Goal: Information Seeking & Learning: Compare options

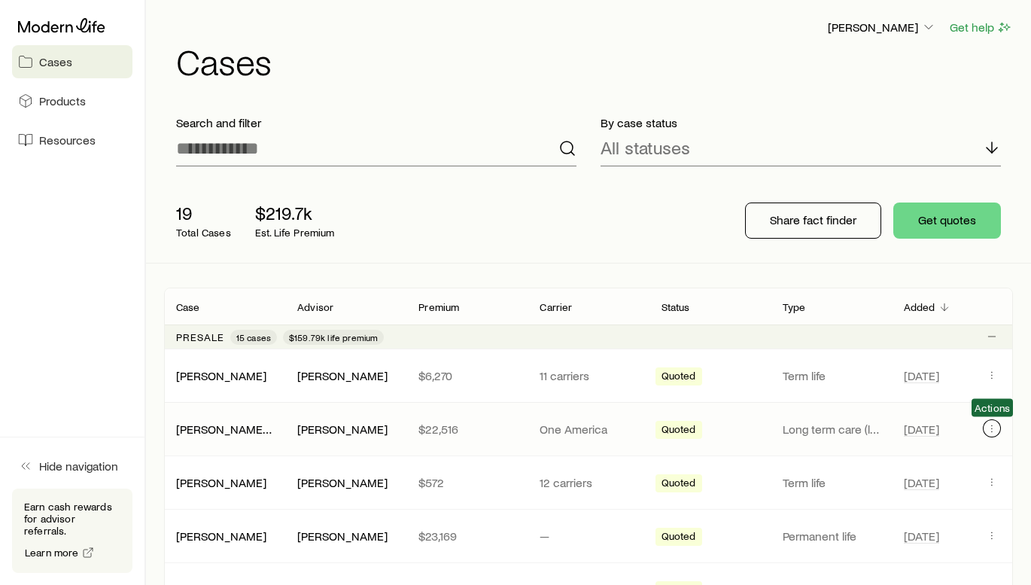
click at [991, 431] on icon "Client cases" at bounding box center [992, 428] width 12 height 12
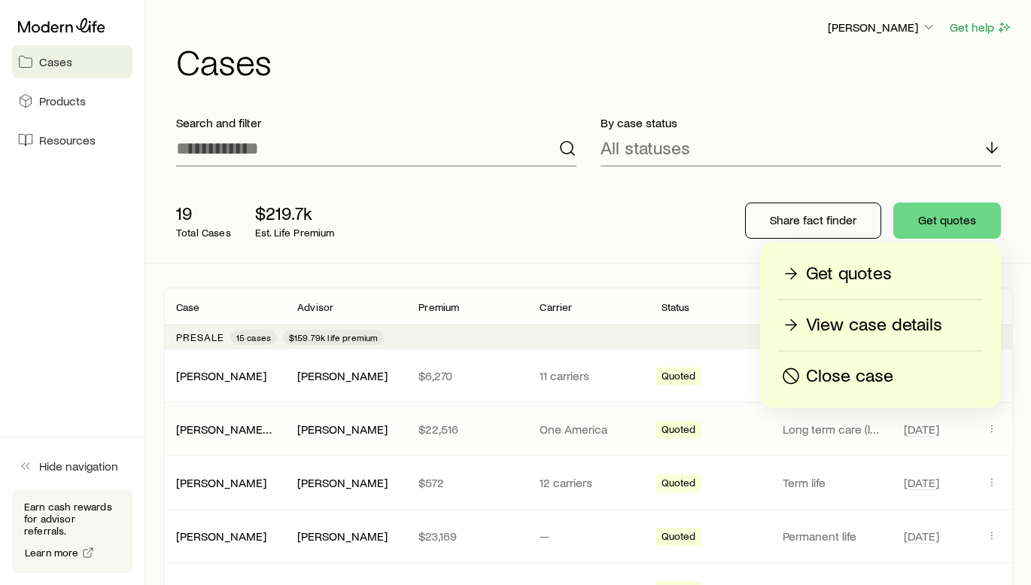
click at [901, 440] on div "[PERSON_NAME] & [PERSON_NAME] [PERSON_NAME] $22,516 One America Quoted Long ter…" at bounding box center [588, 429] width 849 height 53
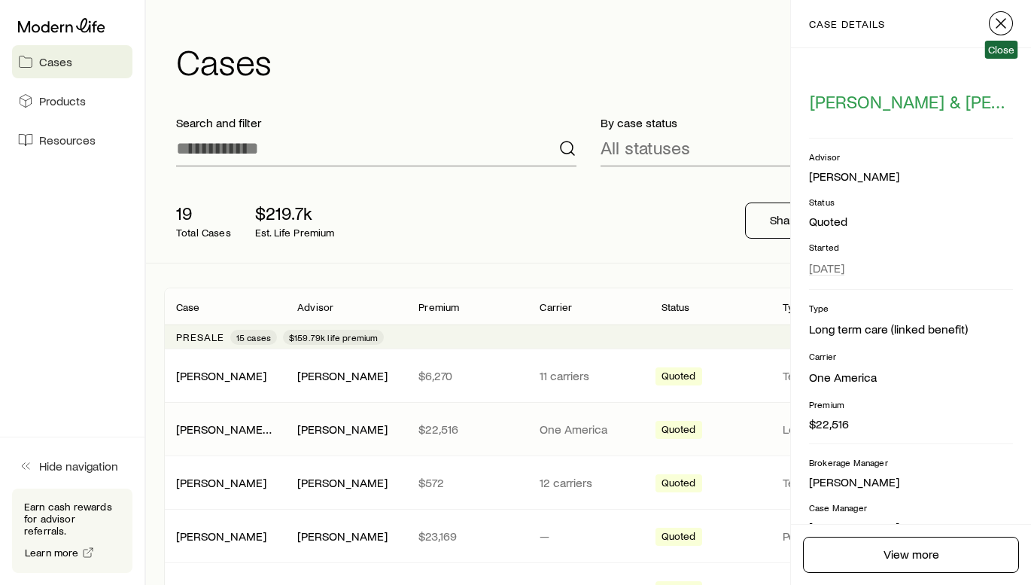
click at [1003, 15] on icon "button" at bounding box center [1001, 23] width 18 height 18
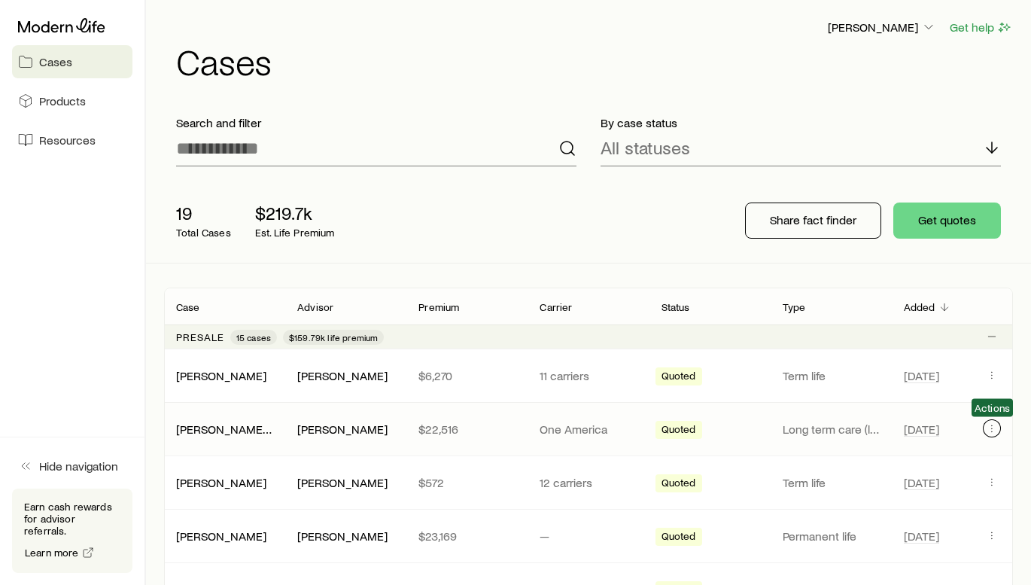
click at [992, 437] on button "Client cases" at bounding box center [992, 428] width 18 height 18
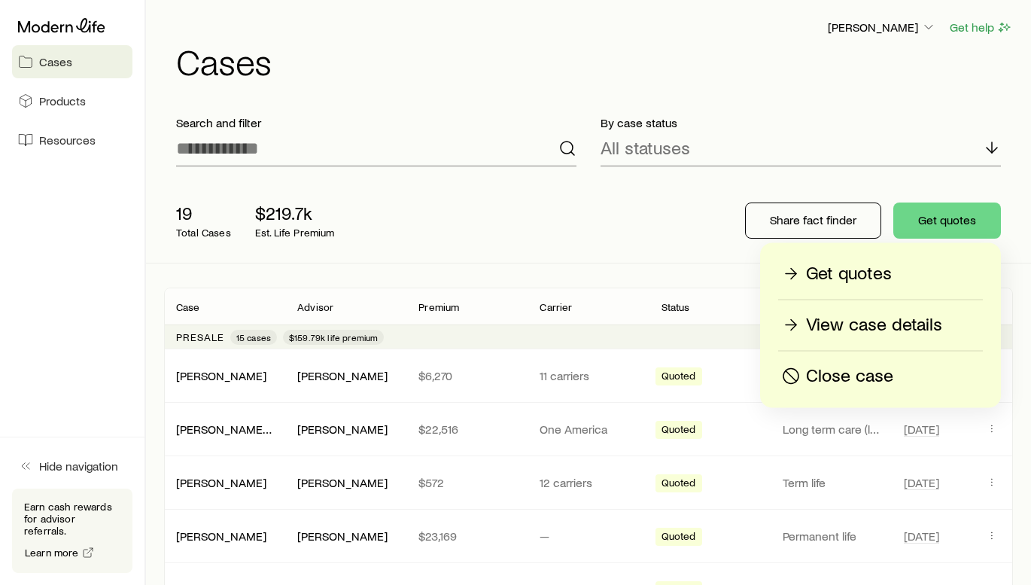
click at [902, 381] on div "Close case" at bounding box center [880, 376] width 203 height 24
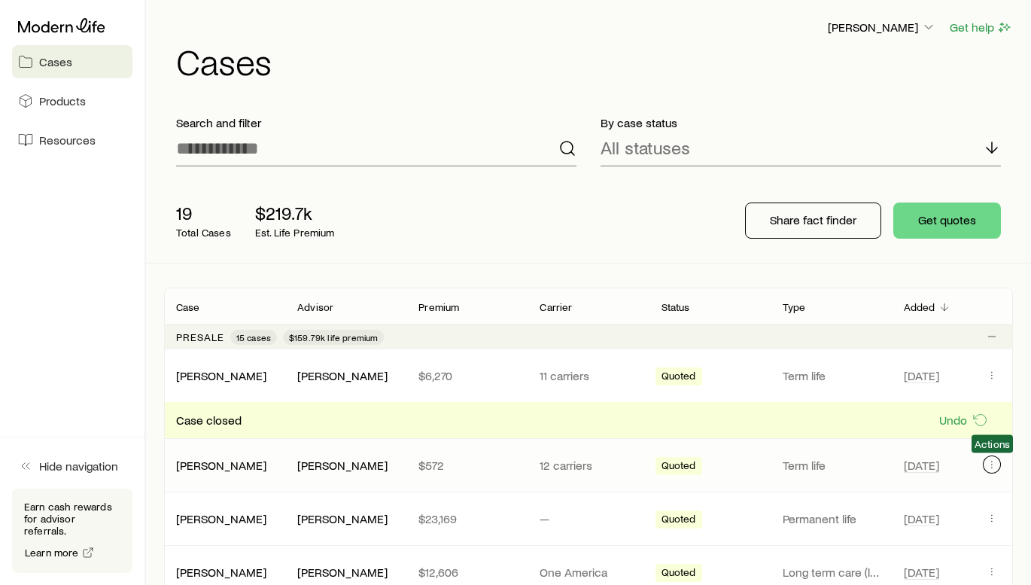
click at [998, 466] on button "Client cases" at bounding box center [992, 464] width 18 height 18
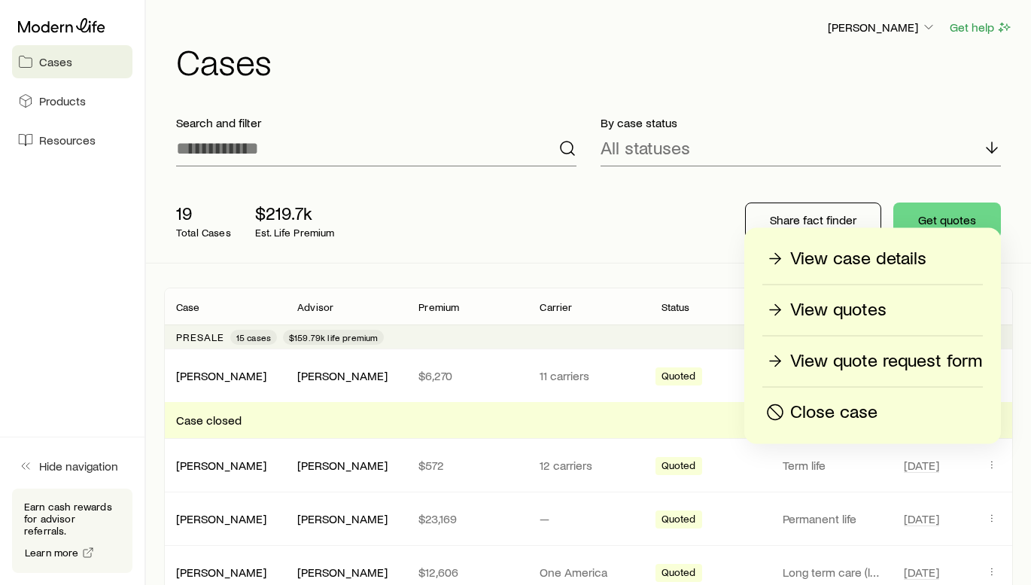
click at [846, 405] on p "Close case" at bounding box center [833, 412] width 87 height 24
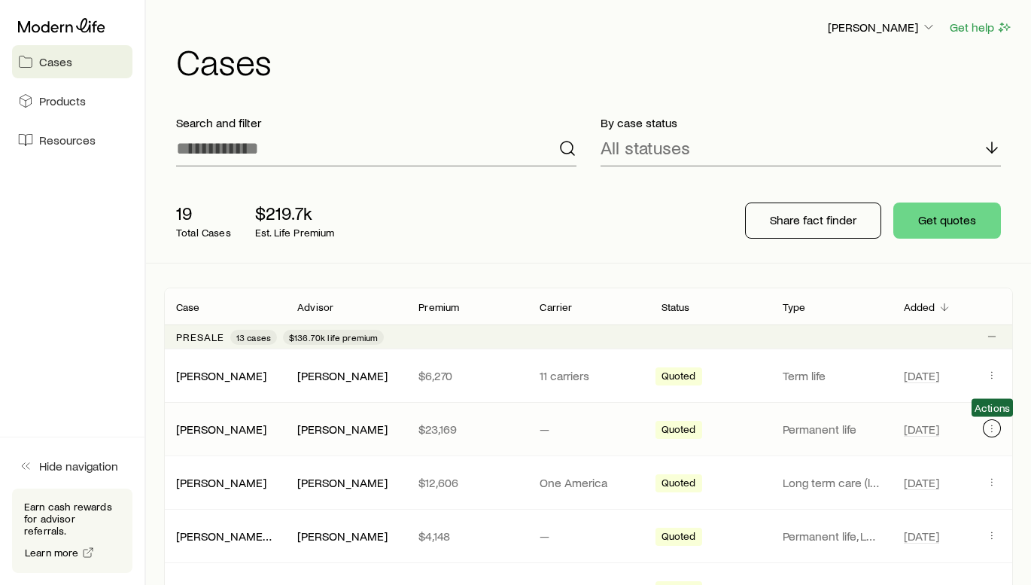
click at [988, 434] on icon "Client cases" at bounding box center [992, 428] width 12 height 12
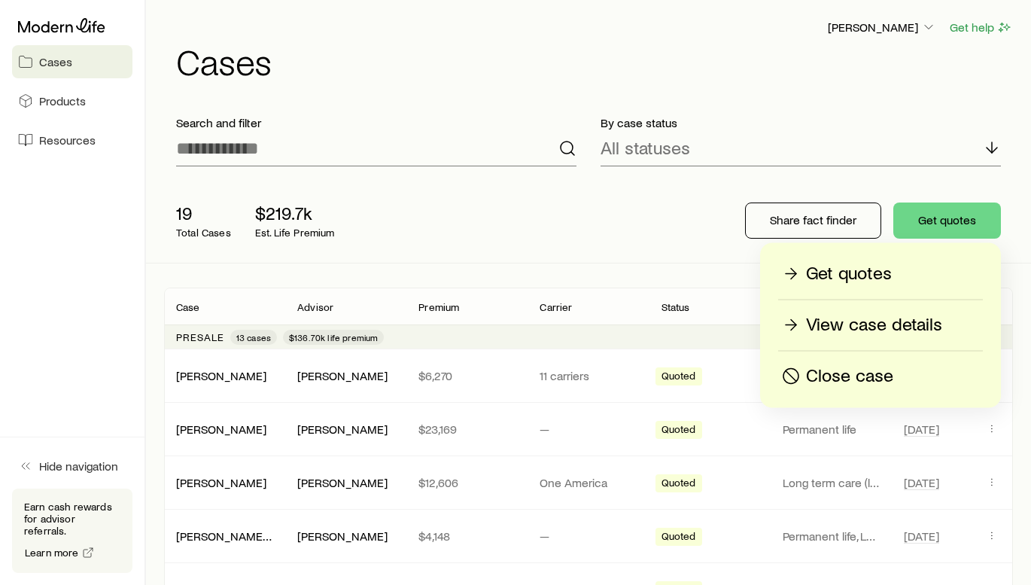
click at [851, 383] on p "Close case" at bounding box center [849, 376] width 87 height 24
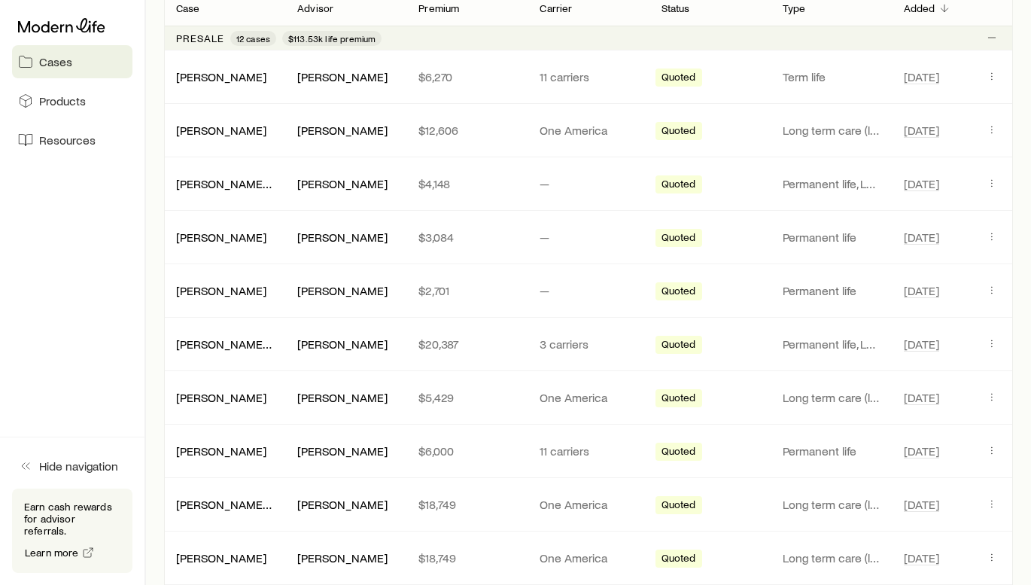
scroll to position [301, 0]
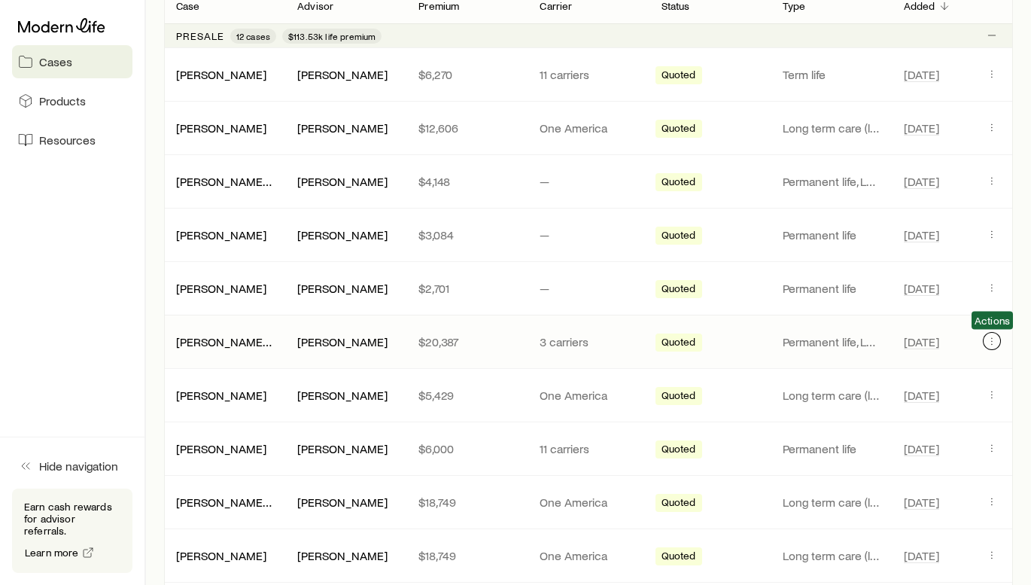
click at [988, 346] on icon "Client cases" at bounding box center [992, 341] width 12 height 12
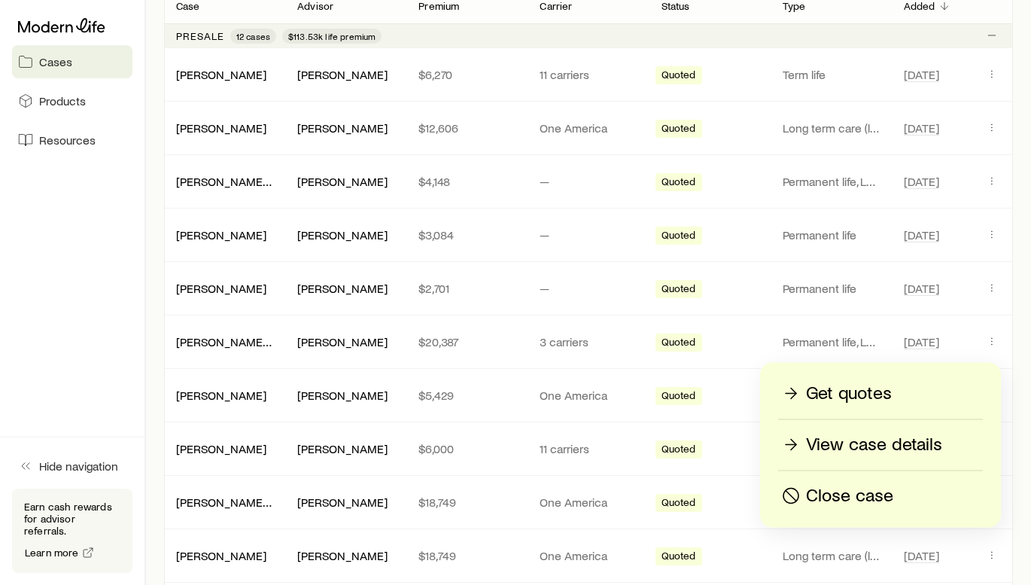
click at [855, 493] on p "Close case" at bounding box center [849, 496] width 87 height 24
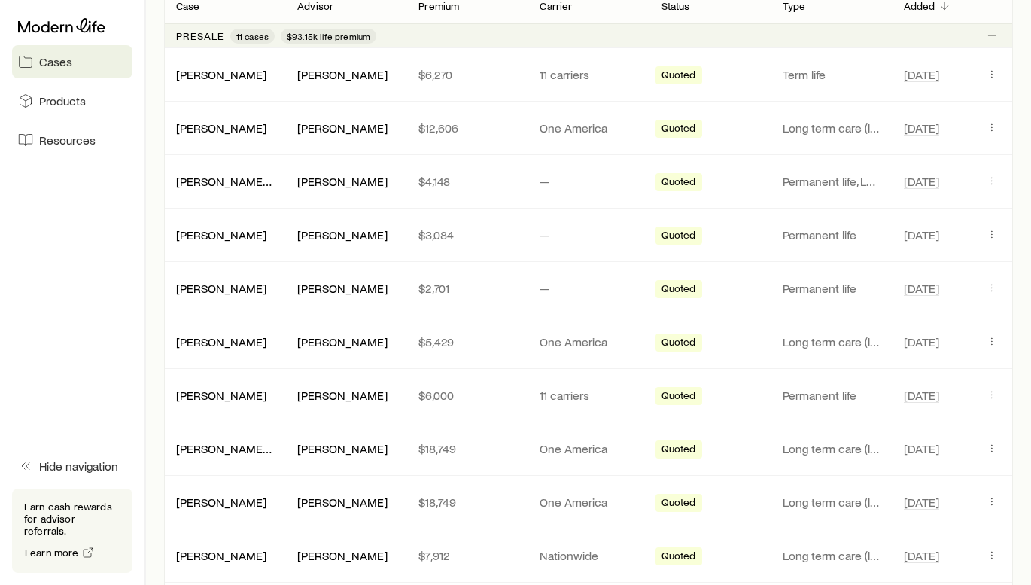
click at [1022, 78] on div "[PERSON_NAME] Get help Cases Search and filter By case status All statuses 19 T…" at bounding box center [588, 423] width 885 height 1449
click at [1000, 76] on button "Client cases" at bounding box center [992, 74] width 18 height 18
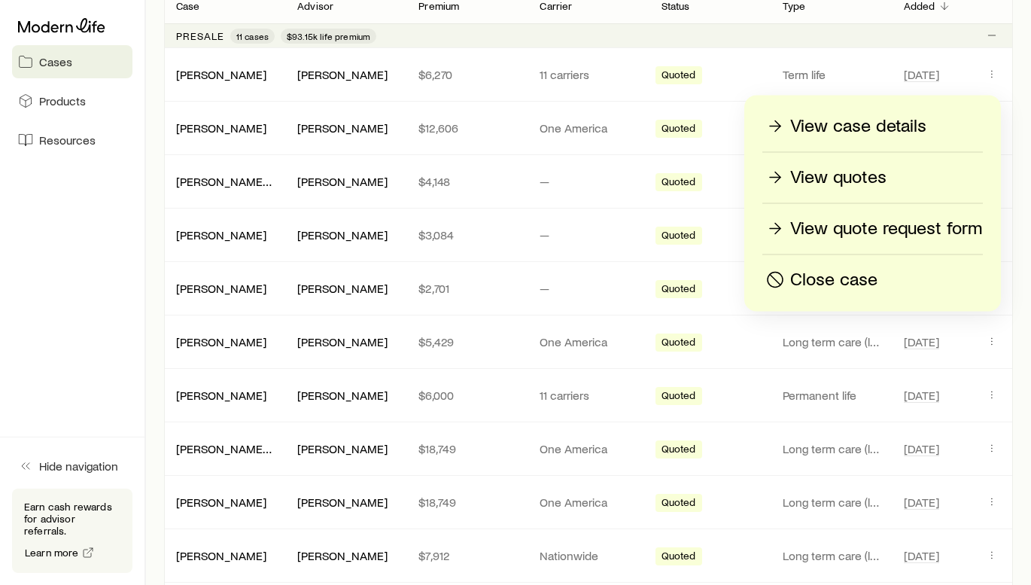
click at [921, 121] on p "View case details" at bounding box center [858, 126] width 136 height 24
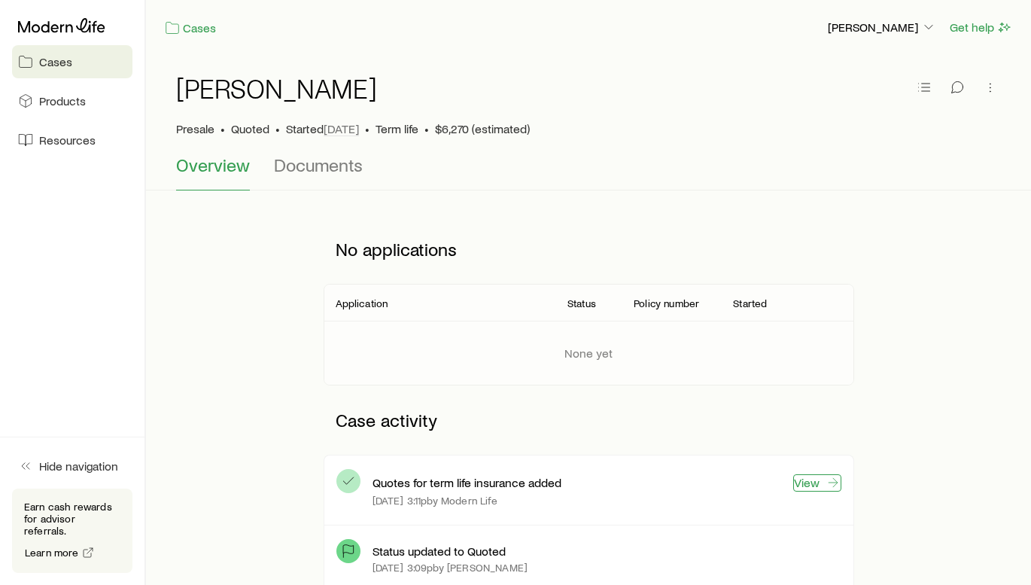
click at [799, 480] on link "View" at bounding box center [817, 482] width 48 height 17
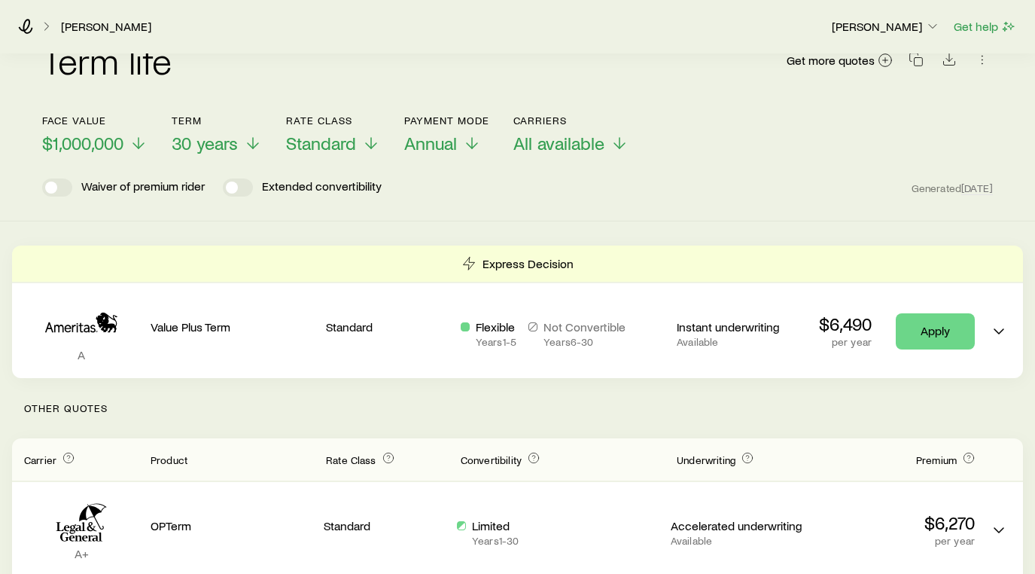
scroll to position [60, 0]
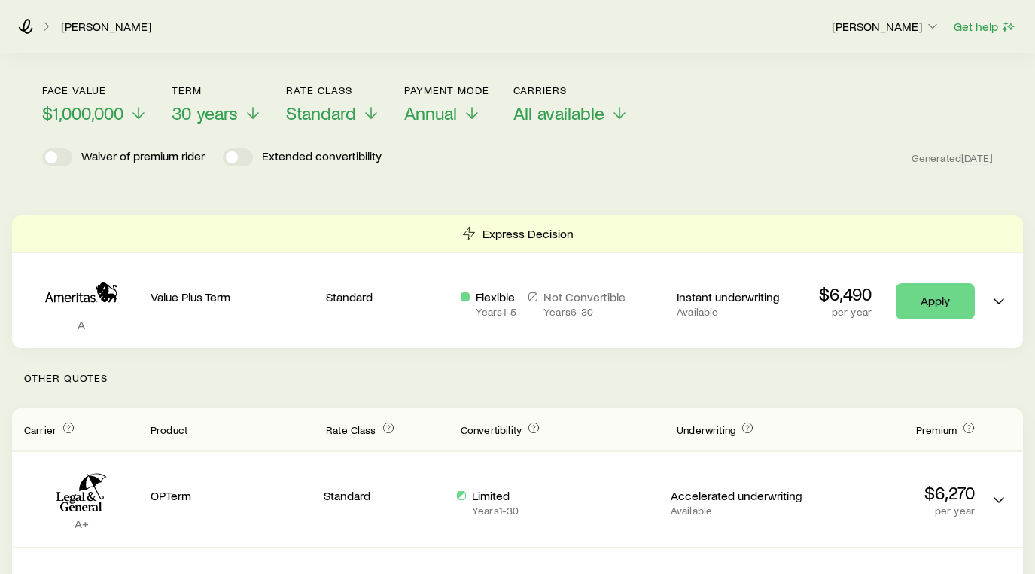
click at [754, 185] on div "Term life Get more quotes Face value $1,000,000 Term 30 years Rate Class Standa…" at bounding box center [517, 92] width 1035 height 197
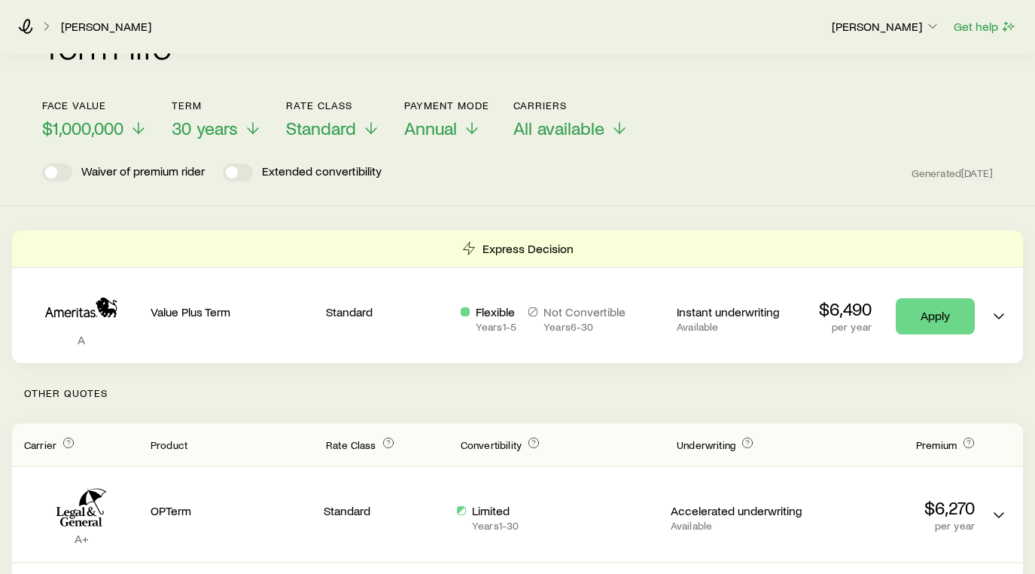
click at [774, 199] on div "Term life Get more quotes Face value $1,000,000 Term 30 years Rate Class Standa…" at bounding box center [517, 107] width 1035 height 197
